Goal: Task Accomplishment & Management: Use online tool/utility

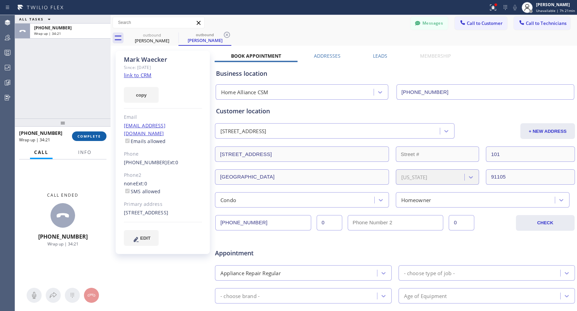
click at [84, 136] on span "COMPLETE" at bounding box center [89, 136] width 24 height 5
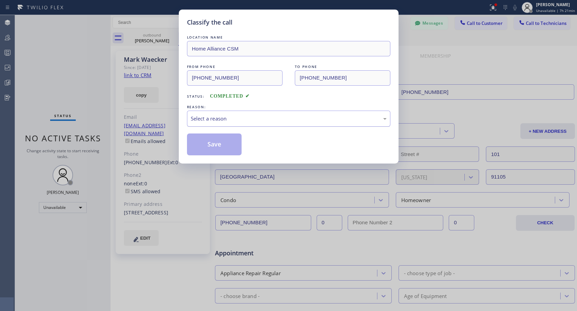
click at [250, 120] on div "Select a reason" at bounding box center [289, 119] width 196 height 8
click at [228, 147] on button "Save" at bounding box center [214, 144] width 55 height 22
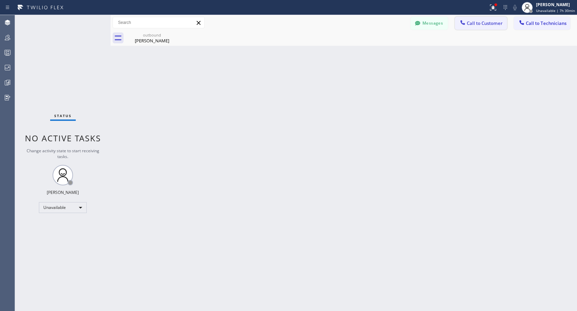
click at [469, 22] on span "Call to Customer" at bounding box center [485, 23] width 36 height 6
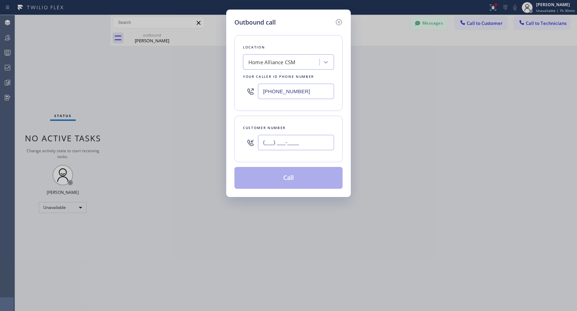
click at [293, 141] on input "(___) ___-____" at bounding box center [296, 142] width 76 height 15
paste input "206) 372-6937"
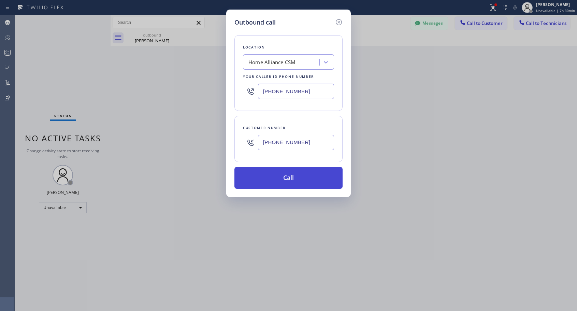
type input "[PHONE_NUMBER]"
click at [306, 180] on button "Call" at bounding box center [289, 178] width 108 height 22
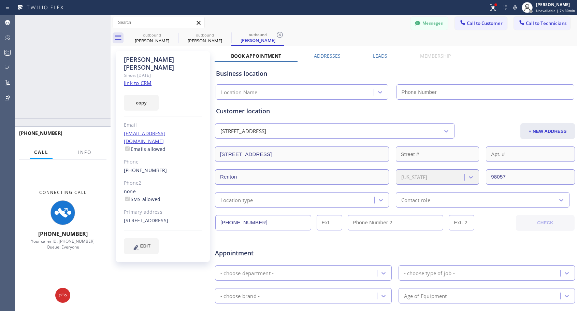
type input "[PHONE_NUMBER]"
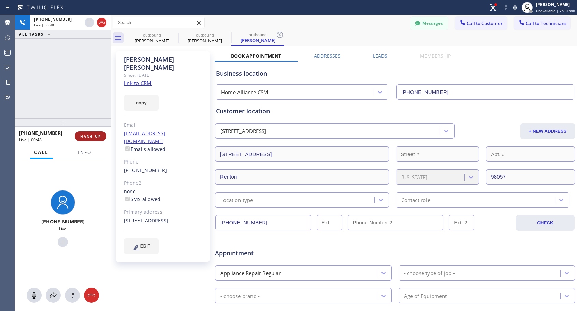
click at [100, 135] on span "HANG UP" at bounding box center [90, 136] width 21 height 5
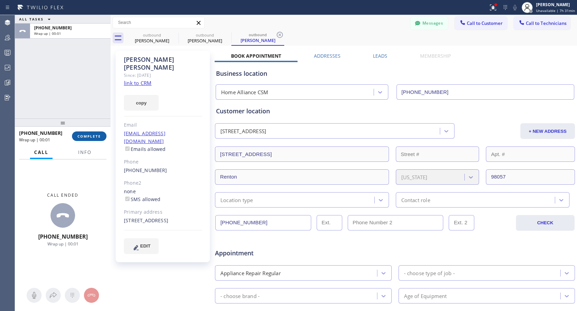
click at [100, 135] on span "COMPLETE" at bounding box center [89, 136] width 24 height 5
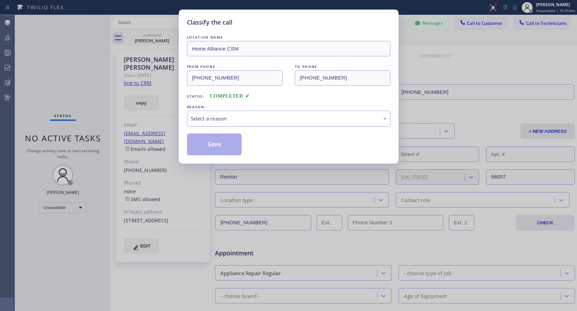
click at [269, 115] on div "Select a reason" at bounding box center [289, 119] width 196 height 8
click at [240, 143] on button "Save" at bounding box center [214, 144] width 55 height 22
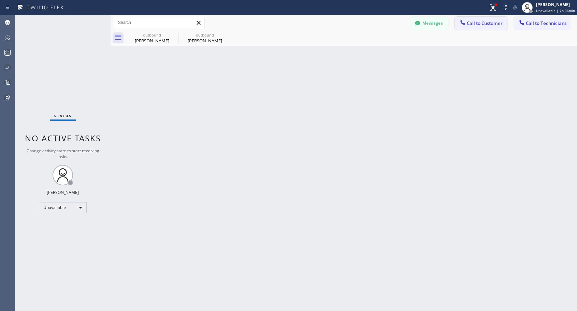
click at [483, 24] on span "Call to Customer" at bounding box center [485, 23] width 36 height 6
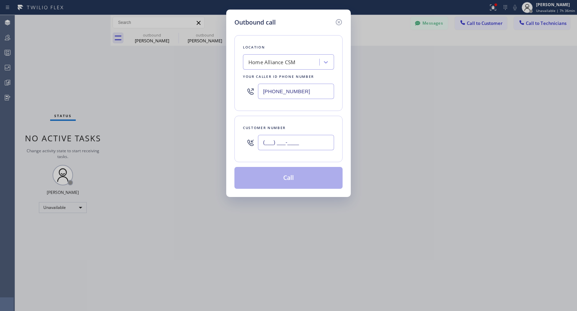
click at [313, 141] on input "(___) ___-____" at bounding box center [296, 142] width 76 height 15
paste input "303) 756-2575"
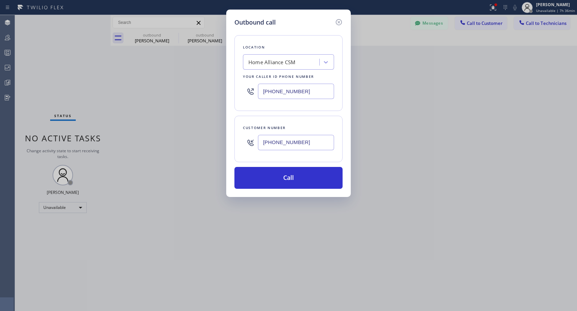
type input "[PHONE_NUMBER]"
click at [319, 116] on div "Customer number [PHONE_NUMBER]" at bounding box center [289, 139] width 108 height 46
click at [291, 180] on button "Call" at bounding box center [289, 178] width 108 height 22
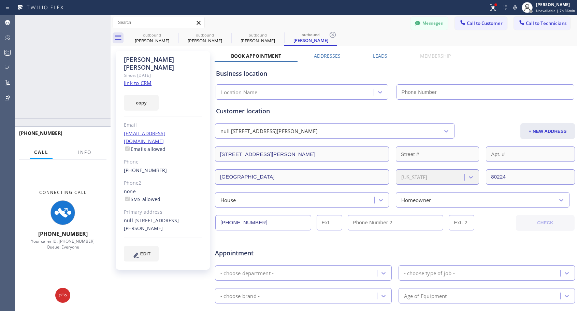
type input "[PHONE_NUMBER]"
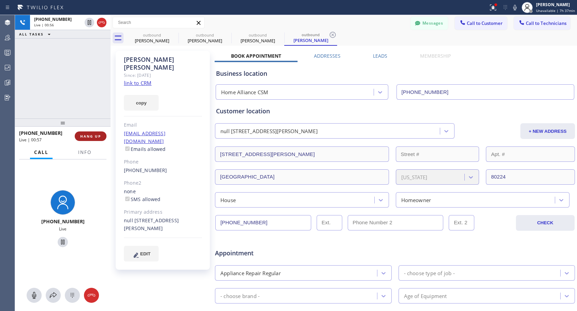
click at [93, 136] on span "HANG UP" at bounding box center [90, 136] width 21 height 5
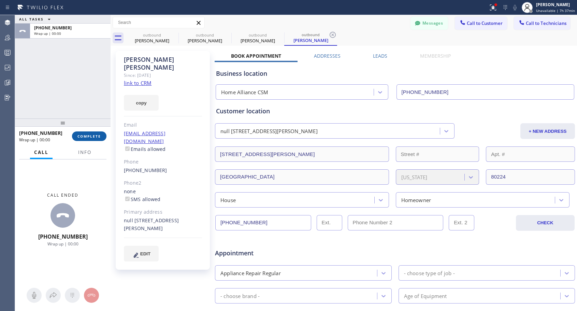
click at [93, 135] on span "COMPLETE" at bounding box center [89, 136] width 24 height 5
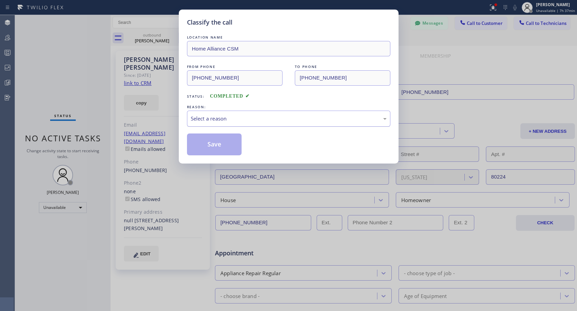
click at [248, 119] on div "Select a reason" at bounding box center [289, 119] width 196 height 8
click at [226, 145] on button "Save" at bounding box center [214, 144] width 55 height 22
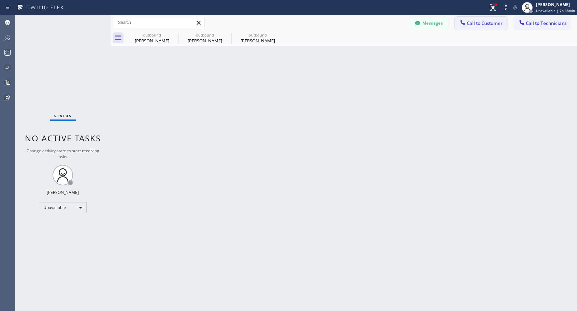
click at [481, 21] on span "Call to Customer" at bounding box center [485, 23] width 36 height 6
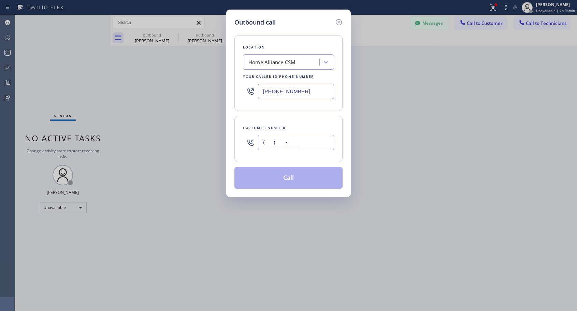
click at [311, 138] on input "(___) ___-____" at bounding box center [296, 142] width 76 height 15
paste input "310) 994-3250"
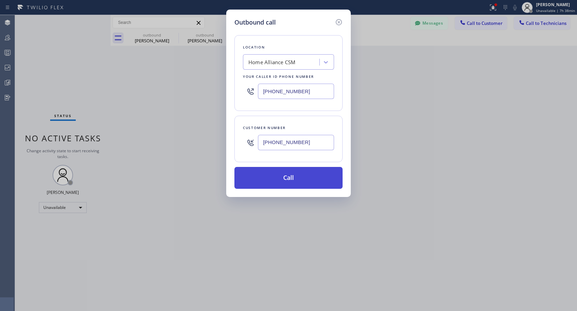
type input "[PHONE_NUMBER]"
click at [296, 182] on button "Call" at bounding box center [289, 178] width 108 height 22
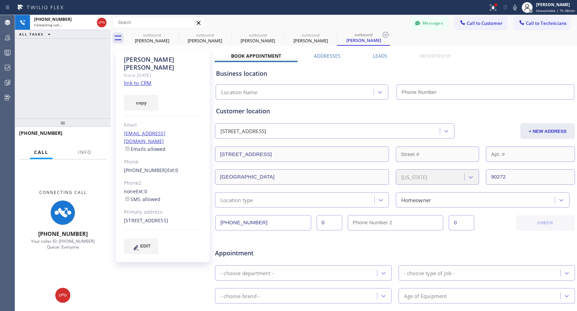
type input "[PHONE_NUMBER]"
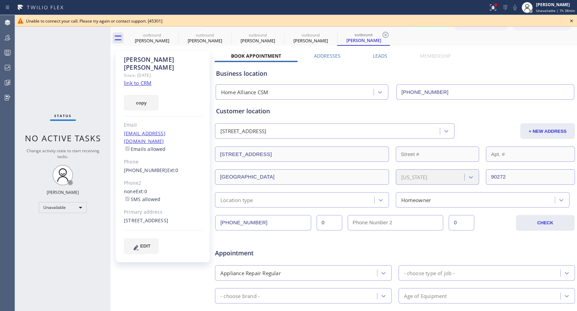
click at [573, 20] on icon at bounding box center [571, 20] width 3 height 3
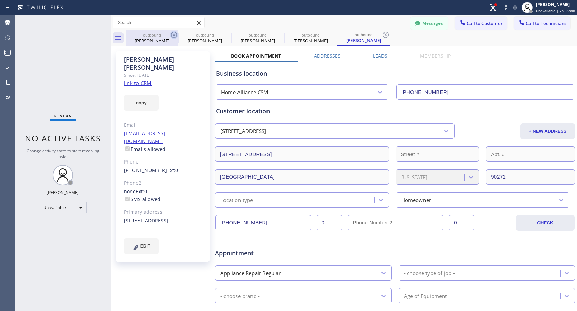
click at [175, 35] on icon at bounding box center [174, 35] width 8 height 8
click at [0, 0] on icon at bounding box center [0, 0] width 0 height 0
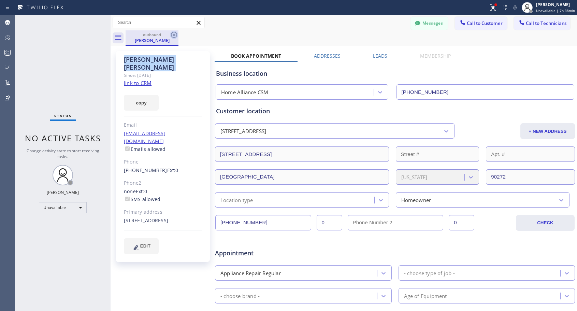
click at [175, 36] on icon at bounding box center [174, 35] width 8 height 8
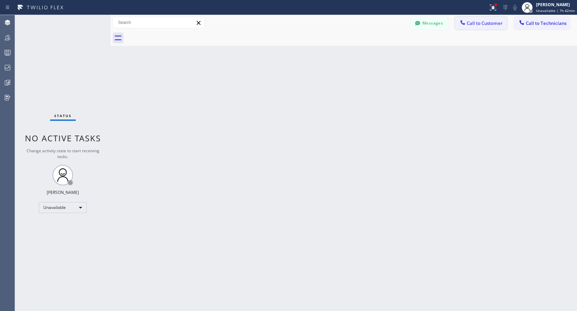
click at [474, 24] on span "Call to Customer" at bounding box center [485, 23] width 36 height 6
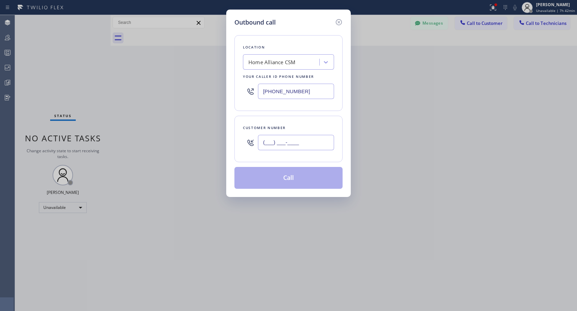
click at [310, 141] on input "(___) ___-____" at bounding box center [296, 142] width 76 height 15
paste input "310) 739-8377"
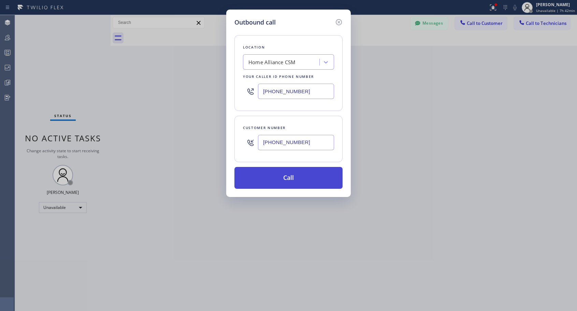
type input "[PHONE_NUMBER]"
click at [298, 179] on button "Call" at bounding box center [289, 178] width 108 height 22
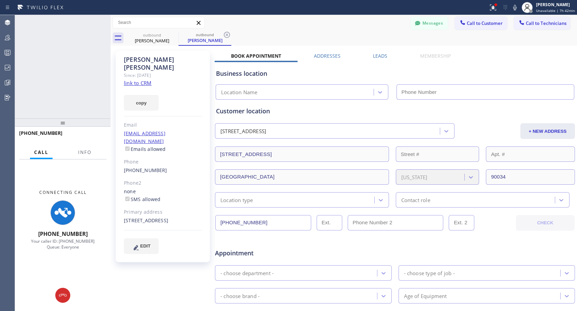
type input "[PHONE_NUMBER]"
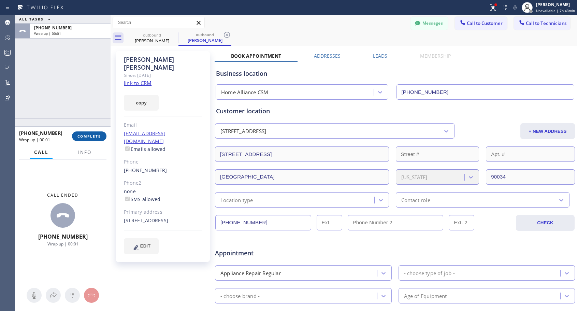
click at [94, 136] on span "COMPLETE" at bounding box center [89, 136] width 24 height 5
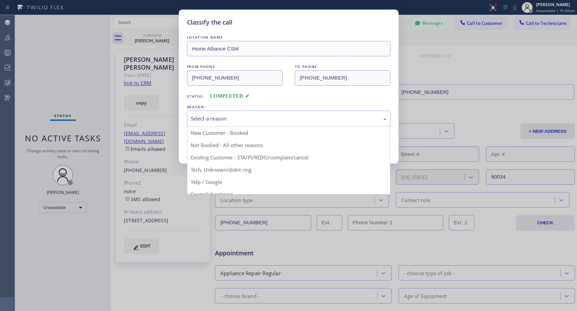
click at [274, 116] on div "Select a reason" at bounding box center [289, 119] width 196 height 8
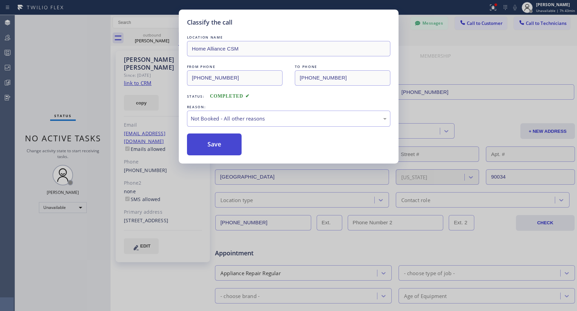
click at [226, 142] on button "Save" at bounding box center [214, 144] width 55 height 22
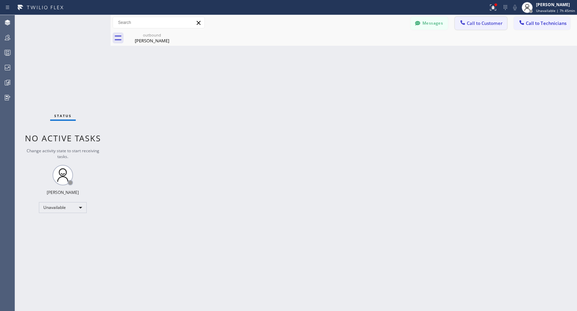
click at [474, 24] on span "Call to Customer" at bounding box center [485, 23] width 36 height 6
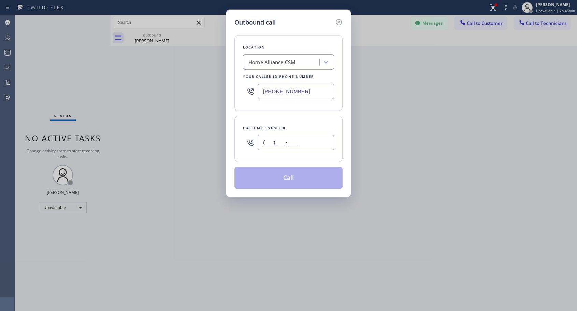
click at [314, 137] on input "(___) ___-____" at bounding box center [296, 142] width 76 height 15
paste input "310) 927-8653"
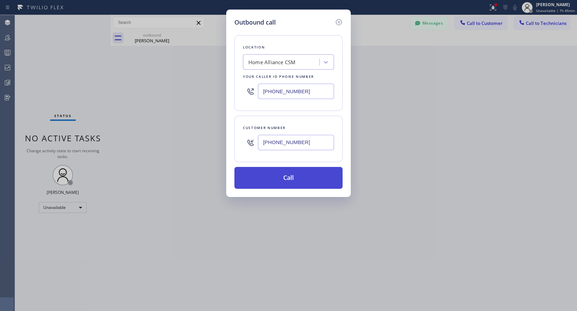
type input "[PHONE_NUMBER]"
click at [288, 183] on button "Call" at bounding box center [289, 178] width 108 height 22
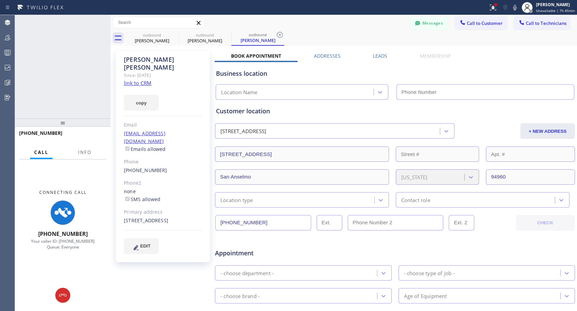
type input "[PHONE_NUMBER]"
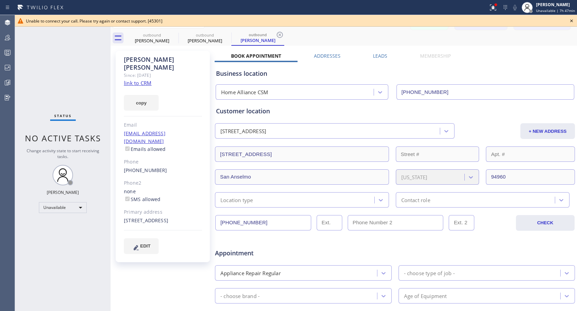
click at [574, 20] on icon at bounding box center [572, 21] width 8 height 8
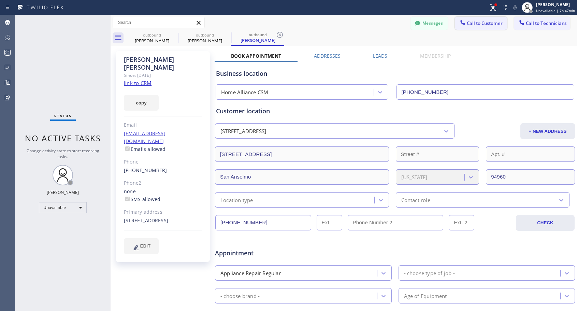
click at [489, 24] on span "Call to Customer" at bounding box center [485, 23] width 36 height 6
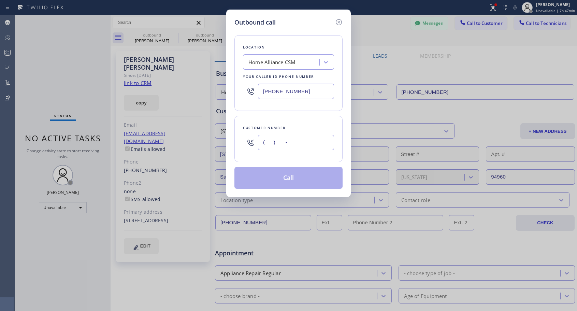
click at [291, 144] on input "(___) ___-____" at bounding box center [296, 142] width 76 height 15
paste input "415) 657-6884"
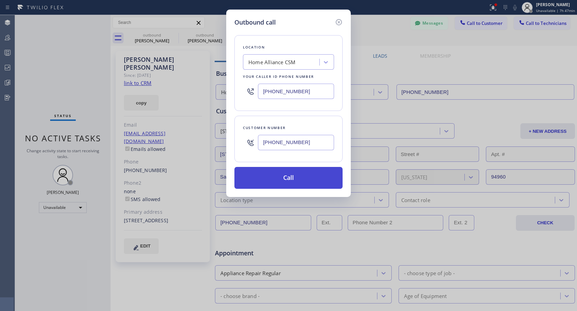
type input "[PHONE_NUMBER]"
click at [294, 183] on button "Call" at bounding box center [289, 178] width 108 height 22
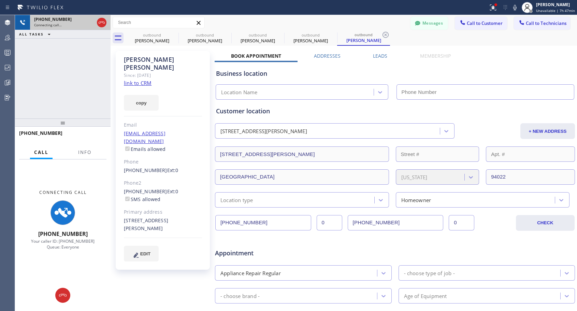
type input "[PHONE_NUMBER]"
click at [103, 21] on icon at bounding box center [102, 22] width 8 height 8
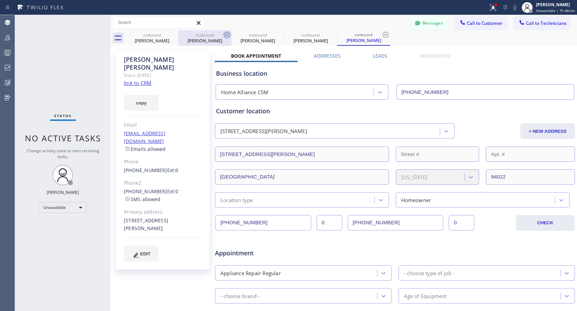
click at [0, 0] on icon at bounding box center [0, 0] width 0 height 0
click at [223, 33] on icon at bounding box center [227, 35] width 8 height 8
click at [0, 0] on icon at bounding box center [0, 0] width 0 height 0
click at [382, 33] on icon at bounding box center [386, 35] width 8 height 8
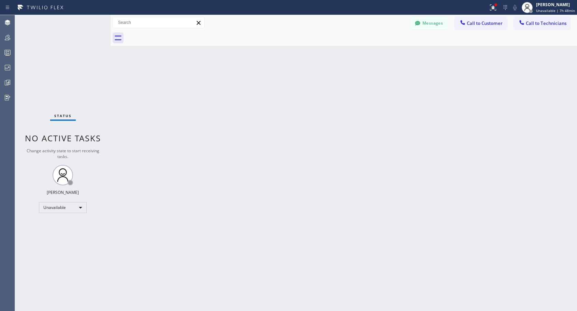
click at [484, 28] on button "Call to Customer" at bounding box center [481, 23] width 52 height 13
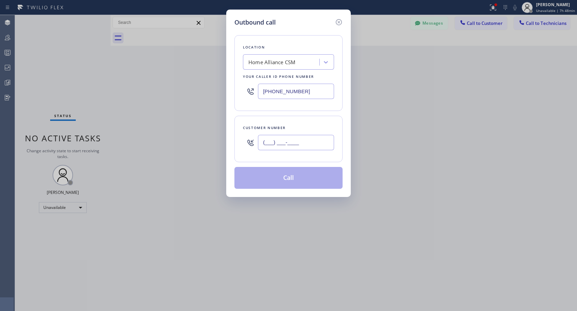
click at [285, 143] on input "(___) ___-____" at bounding box center [296, 142] width 76 height 15
paste input "847) 436-6849"
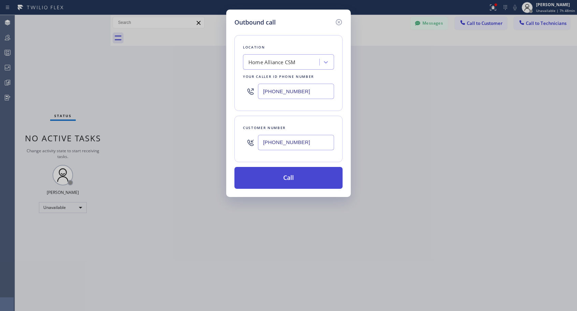
type input "[PHONE_NUMBER]"
drag, startPoint x: 292, startPoint y: 178, endPoint x: 276, endPoint y: 29, distance: 149.8
click at [292, 176] on button "Call" at bounding box center [289, 178] width 108 height 22
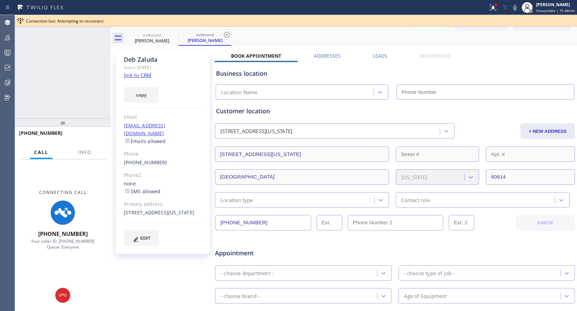
type input "[PHONE_NUMBER]"
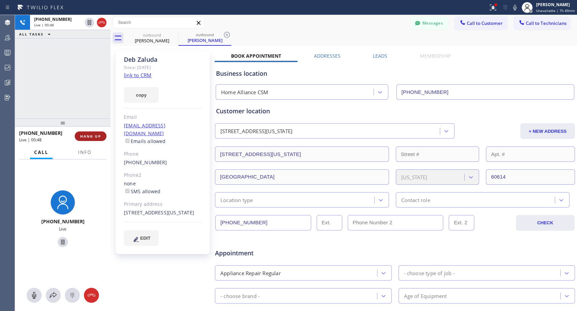
click at [95, 136] on span "HANG UP" at bounding box center [90, 136] width 21 height 5
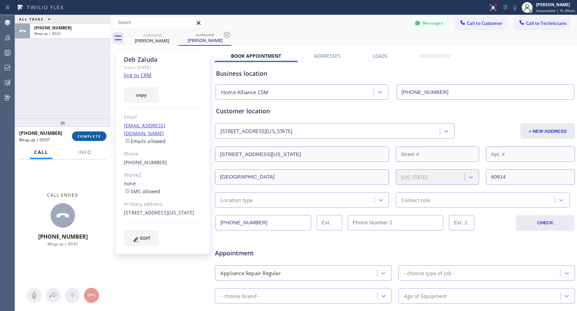
click at [95, 137] on span "COMPLETE" at bounding box center [89, 136] width 24 height 5
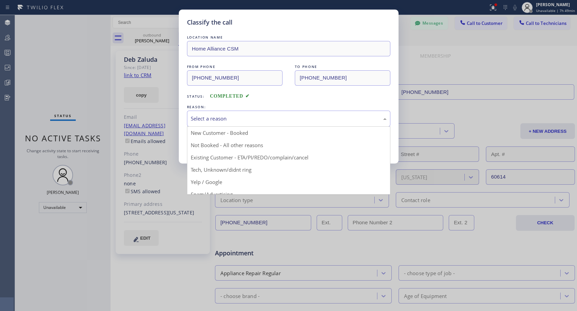
click at [242, 116] on div "Select a reason" at bounding box center [289, 119] width 196 height 8
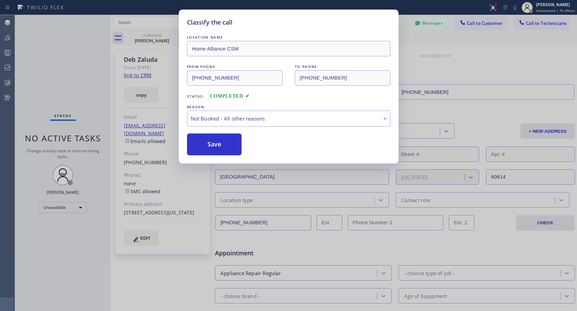
click at [215, 145] on button "Save" at bounding box center [214, 144] width 55 height 22
